Goal: Task Accomplishment & Management: Manage account settings

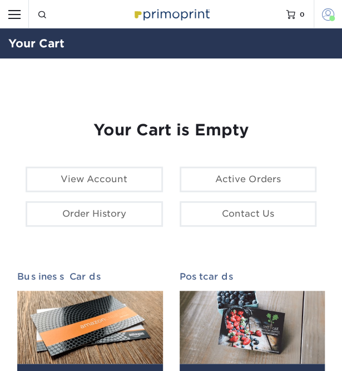
click at [323, 13] on span at bounding box center [328, 14] width 12 height 12
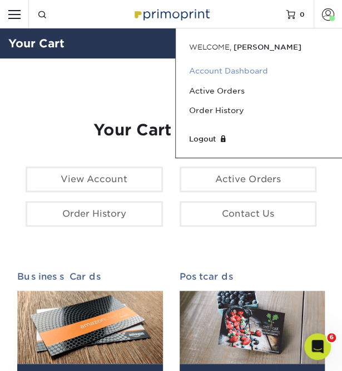
click at [206, 73] on link "Account Dashboard" at bounding box center [259, 70] width 140 height 19
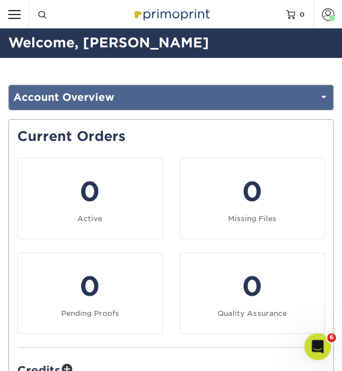
click at [215, 109] on link "Account Overview" at bounding box center [171, 97] width 325 height 24
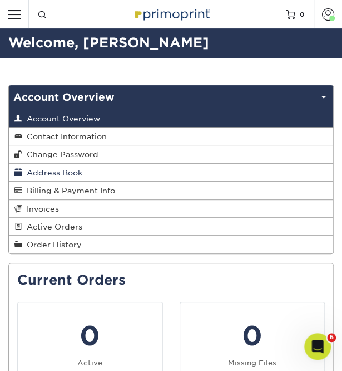
click at [58, 175] on span "Address Book" at bounding box center [52, 172] width 60 height 9
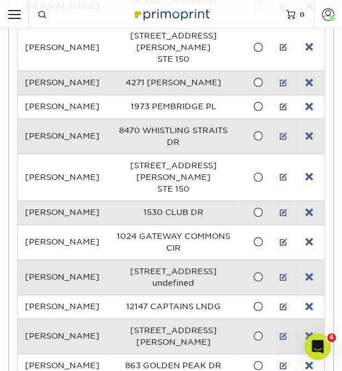
scroll to position [828, 0]
